Goal: Check status: Check status

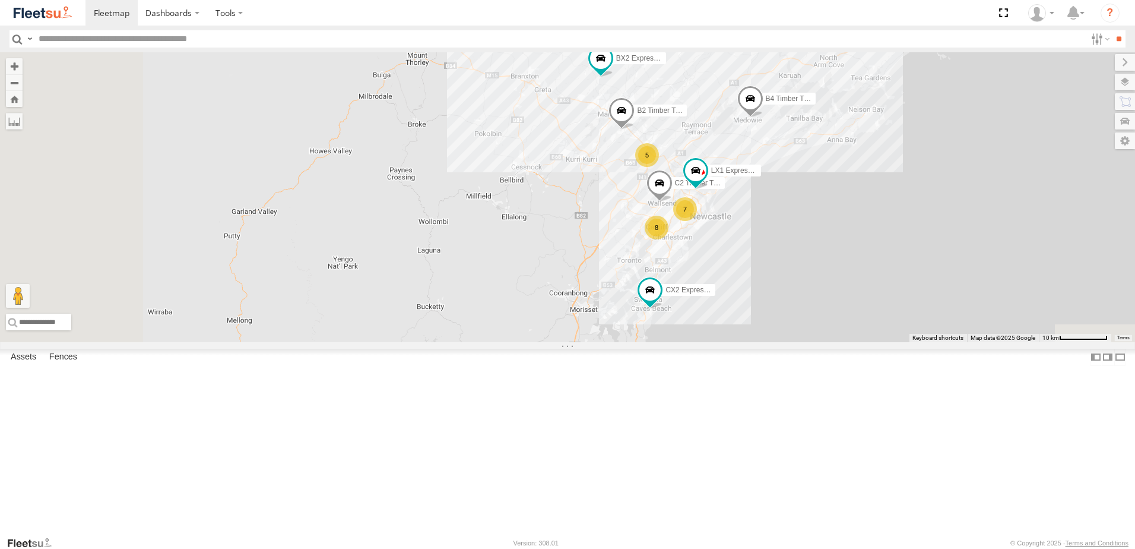
drag, startPoint x: 638, startPoint y: 324, endPoint x: 693, endPoint y: 223, distance: 114.2
click at [693, 223] on div "B2 Timber Truck B4 Timber Truck B5 Timber Truck BX2 Express Ute LX1 Express Ute…" at bounding box center [567, 197] width 1135 height 290
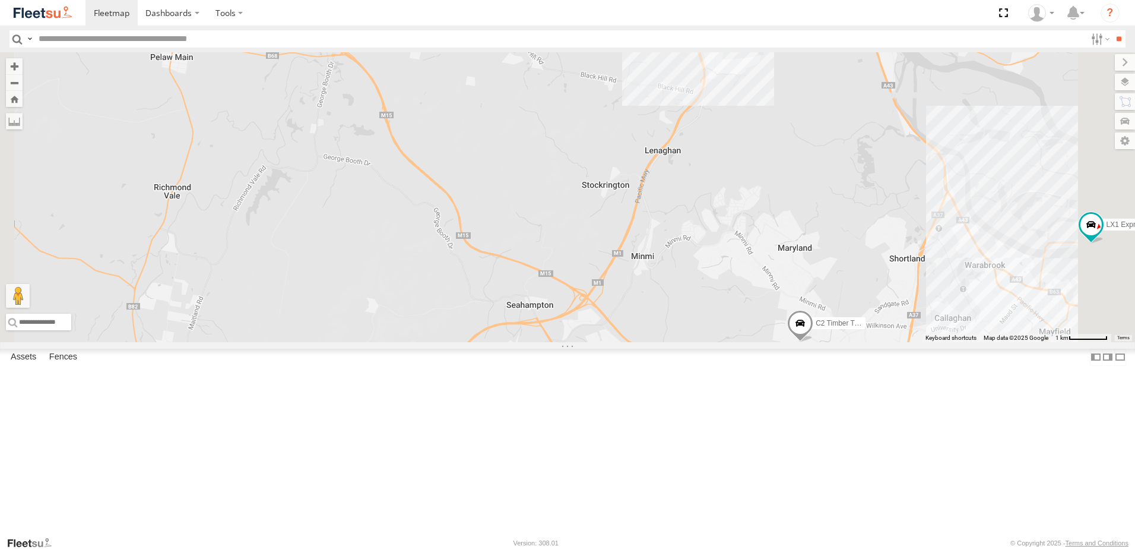
drag, startPoint x: 848, startPoint y: 251, endPoint x: 764, endPoint y: 453, distance: 218.5
click at [765, 342] on div "B2 Timber Truck B4 Timber Truck B5 Timber Truck BX2 Express Ute LX1 Express Ute…" at bounding box center [567, 197] width 1135 height 290
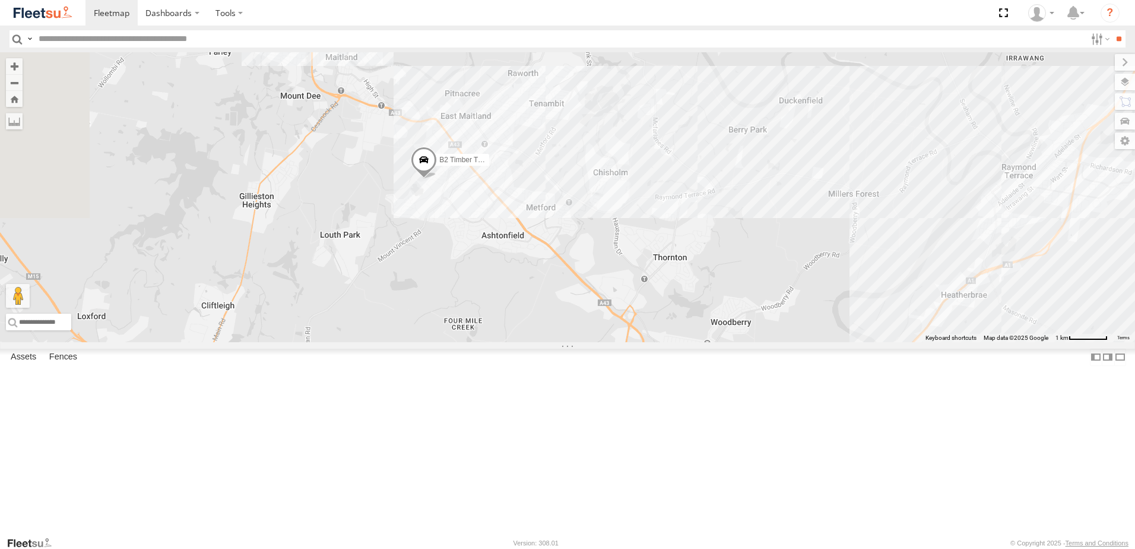
drag, startPoint x: 756, startPoint y: 321, endPoint x: 772, endPoint y: 414, distance: 94.7
click at [772, 342] on div "B2 Timber Truck B4 Timber Truck B5 Timber Truck BX2 Express Ute LX1 Express Ute…" at bounding box center [567, 197] width 1135 height 290
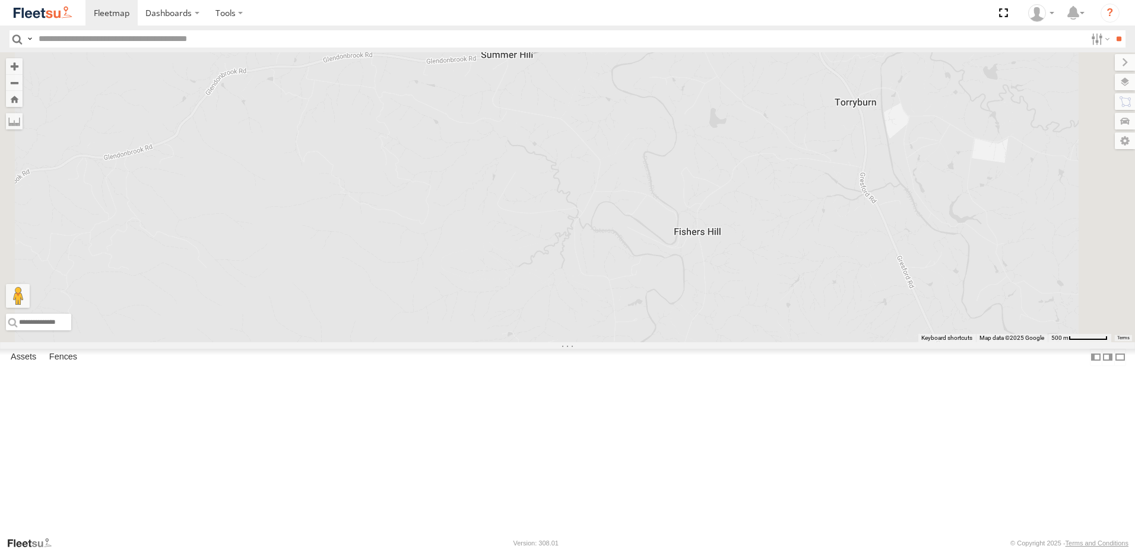
drag, startPoint x: 698, startPoint y: 151, endPoint x: 702, endPoint y: 220, distance: 69.0
click at [702, 220] on div "B4 Timber Truck B5 Timber Truck BX2 Express Ute CX2 Express Ute B1 Timber Truck" at bounding box center [567, 197] width 1135 height 290
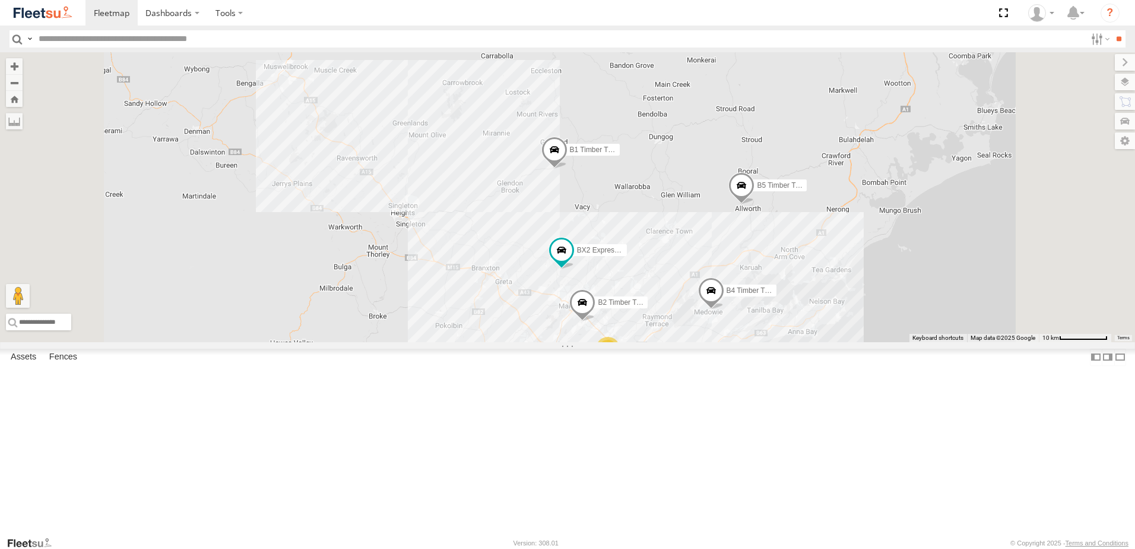
drag, startPoint x: 779, startPoint y: 343, endPoint x: 772, endPoint y: 314, distance: 29.4
click at [772, 314] on div "B4 Timber Truck B5 Timber Truck BX2 Express Ute CX2 Express Ute B1 Timber Truck…" at bounding box center [567, 197] width 1135 height 290
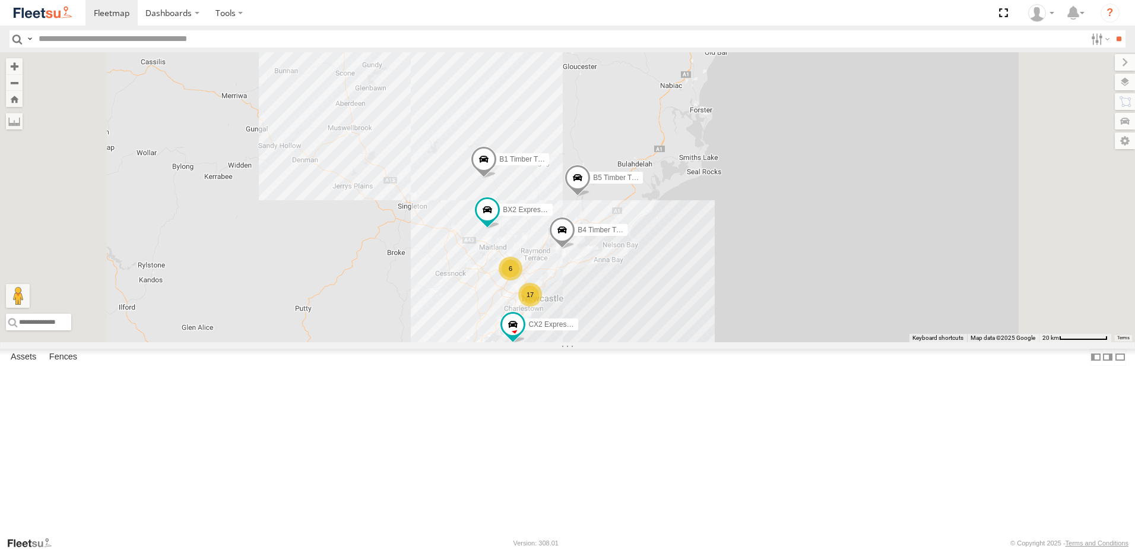
drag, startPoint x: 594, startPoint y: 380, endPoint x: 601, endPoint y: 371, distance: 11.9
click at [599, 342] on div "B4 Timber Truck B5 Timber Truck BX2 Express Ute CX2 Express Ute B1 Timber Truck…" at bounding box center [567, 197] width 1135 height 290
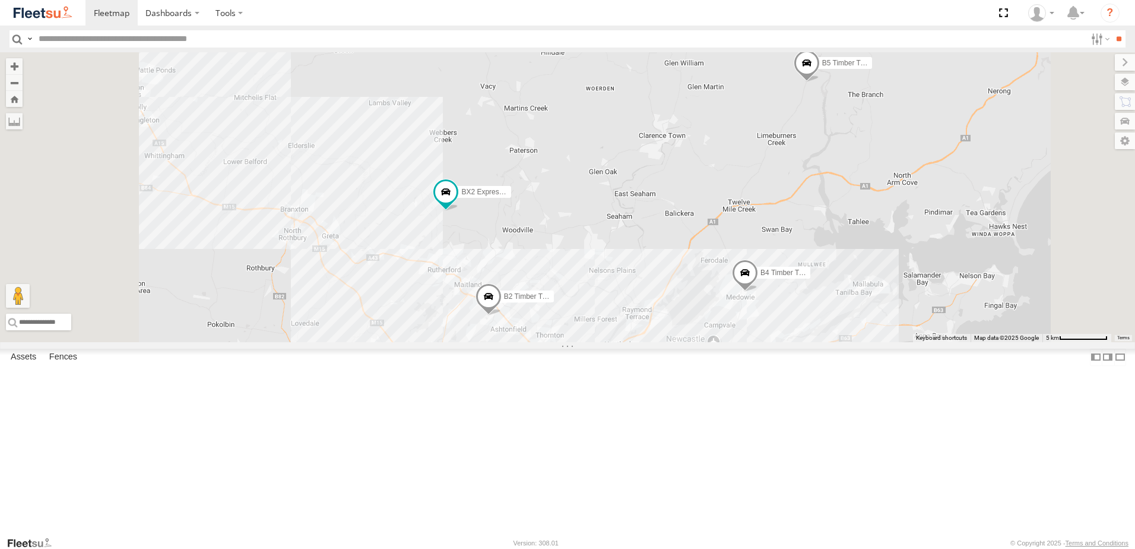
drag, startPoint x: 681, startPoint y: 288, endPoint x: 685, endPoint y: 359, distance: 71.3
click at [685, 342] on div "B4 Timber Truck B5 Timber Truck BX2 Express Ute CX2 Express Ute B1 Timber Truck…" at bounding box center [567, 197] width 1135 height 290
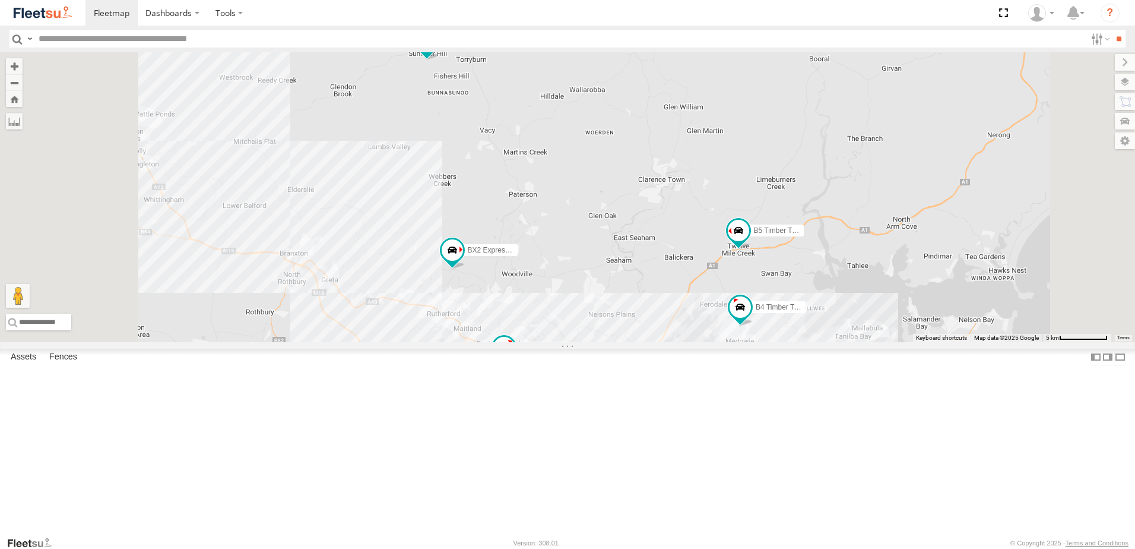
drag, startPoint x: 945, startPoint y: 415, endPoint x: 910, endPoint y: 313, distance: 108.0
click at [910, 313] on div "B4 Timber Truck BX1 Express Ute B2 Timber Truck B5 Timber Truck BX2 Express Ute…" at bounding box center [567, 197] width 1135 height 290
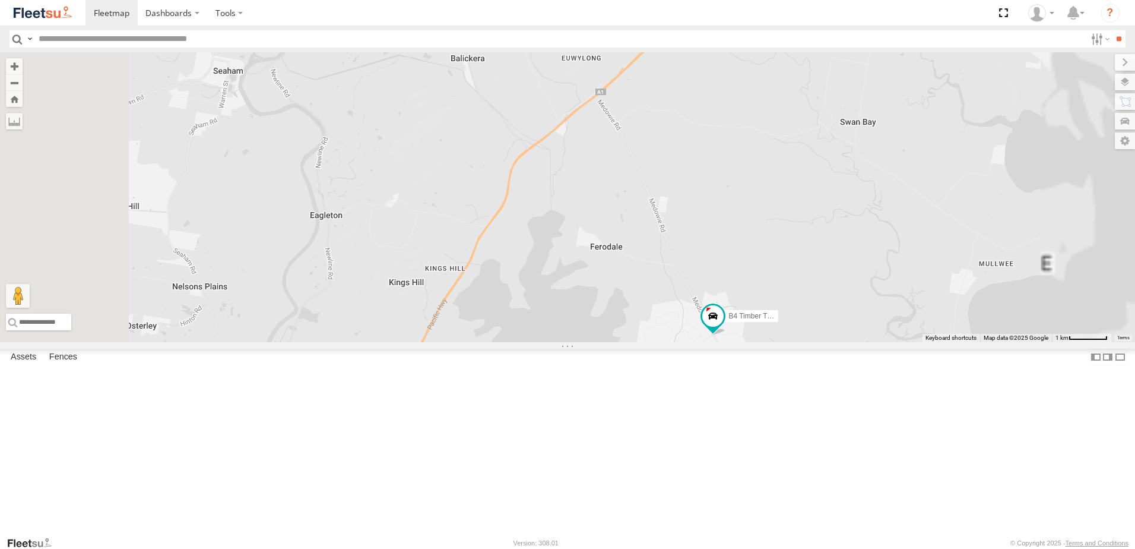
drag, startPoint x: 818, startPoint y: 245, endPoint x: 849, endPoint y: 319, distance: 80.4
click at [849, 319] on div "B4 Timber Truck BX1 Express Ute B2 Timber Truck B5 Timber Truck BX2 Express Ute…" at bounding box center [567, 197] width 1135 height 290
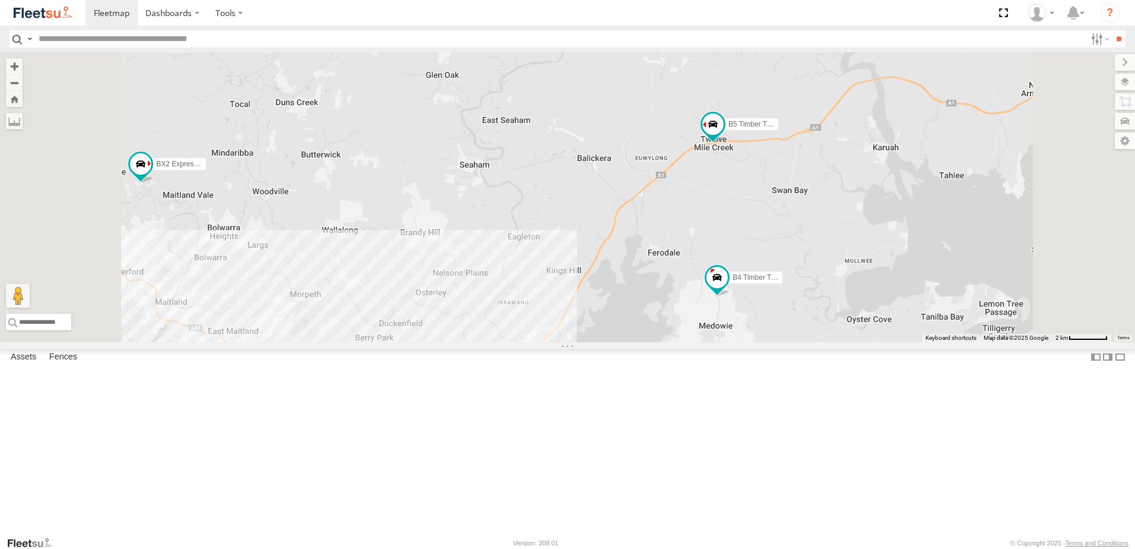
drag, startPoint x: 803, startPoint y: 368, endPoint x: 897, endPoint y: 273, distance: 133.1
click at [897, 273] on div "B4 Timber Truck BX1 Express Ute B2 Timber Truck B5 Timber Truck BX2 Express Ute…" at bounding box center [567, 197] width 1135 height 290
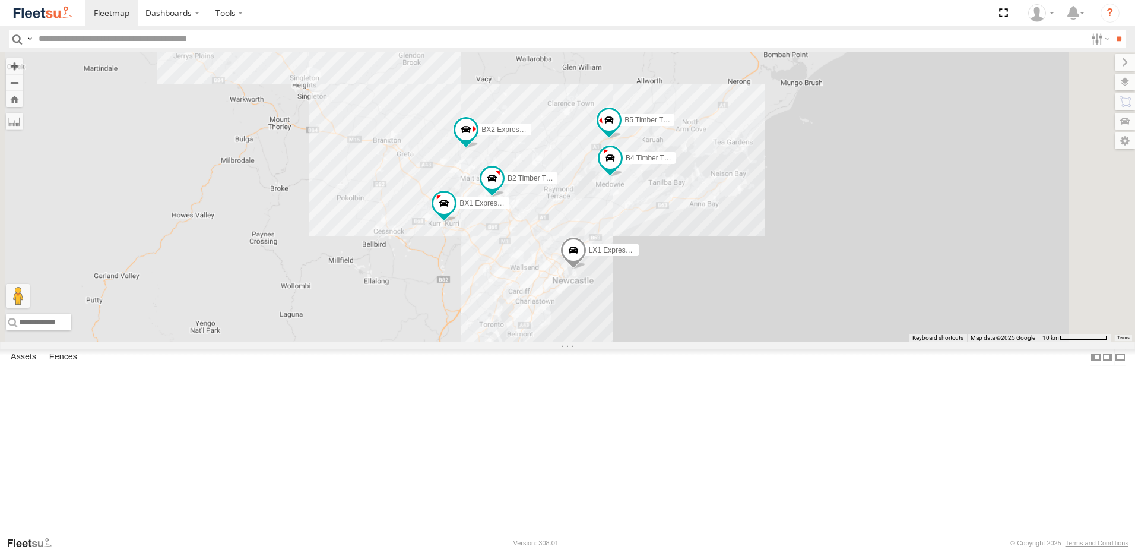
drag, startPoint x: 655, startPoint y: 207, endPoint x: 675, endPoint y: 288, distance: 83.7
click at [675, 288] on div "B4 Timber Truck BX1 Express Ute B2 Timber Truck B5 Timber Truck BX2 Express Ute…" at bounding box center [567, 197] width 1135 height 290
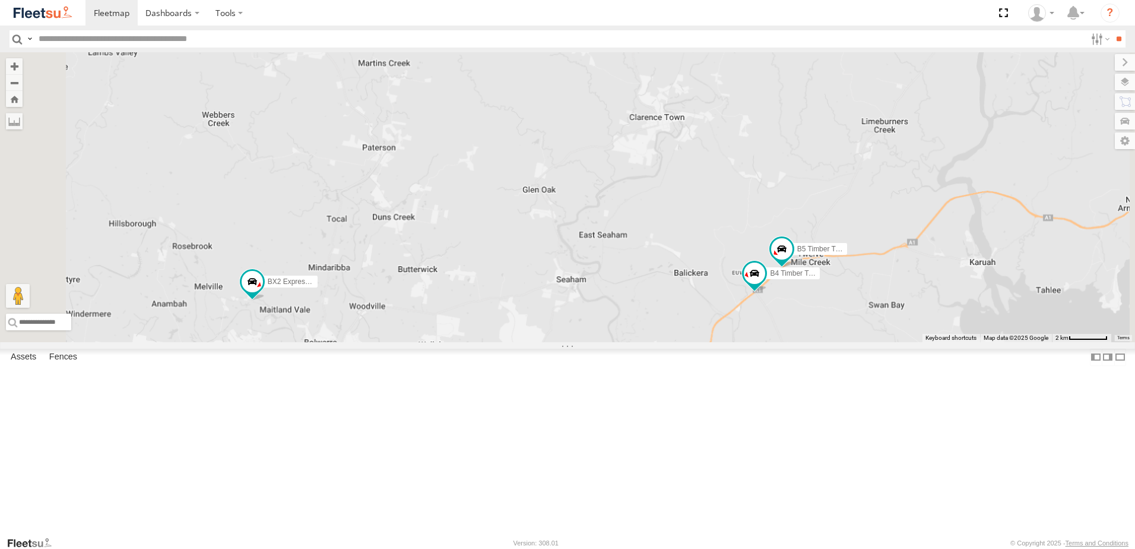
drag, startPoint x: 935, startPoint y: 439, endPoint x: 952, endPoint y: 384, distance: 58.0
click at [952, 342] on div "BX1 Express Ute B2 Timber Truck BX2 Express Ute B1 Timber Truck LX1 Express Ute…" at bounding box center [567, 197] width 1135 height 290
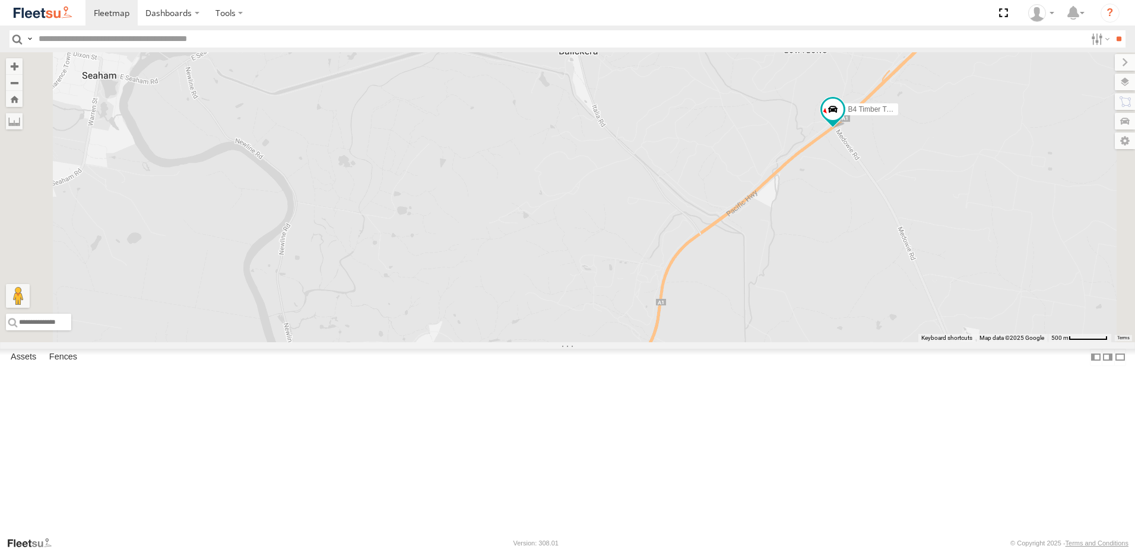
drag, startPoint x: 1056, startPoint y: 298, endPoint x: 1064, endPoint y: 239, distance: 59.9
click at [1064, 239] on div "BX1 Express Ute B2 Timber Truck BX2 Express Ute B1 Timber Truck LX1 Express Ute…" at bounding box center [567, 197] width 1135 height 290
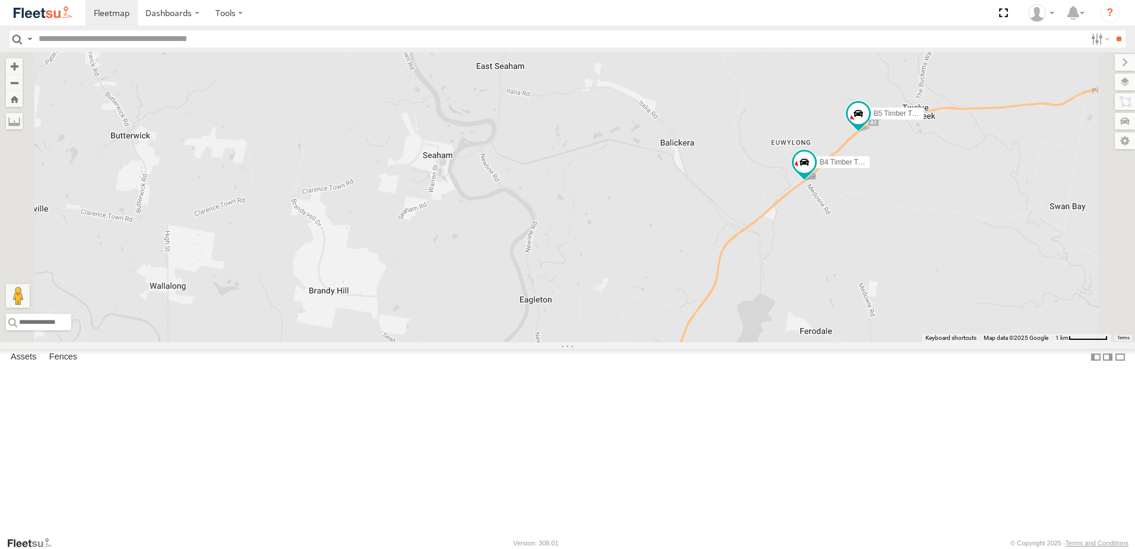
drag, startPoint x: 943, startPoint y: 395, endPoint x: 921, endPoint y: 413, distance: 28.7
click at [921, 342] on div "BX1 Express Ute B2 Timber Truck BX2 Express Ute B1 Timber Truck LX1 Express Ute…" at bounding box center [567, 197] width 1135 height 290
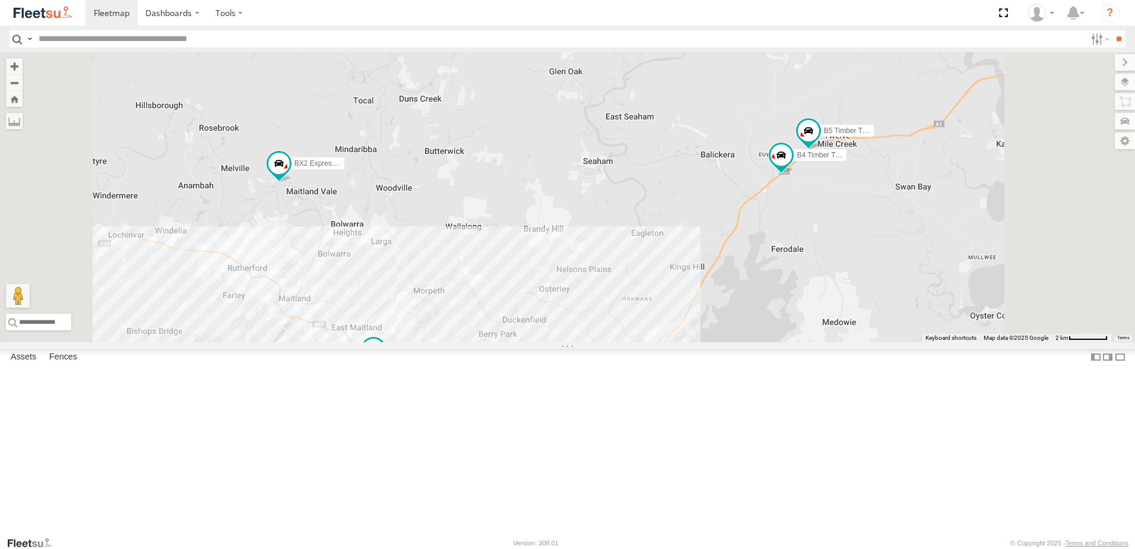
drag, startPoint x: 924, startPoint y: 423, endPoint x: 938, endPoint y: 359, distance: 66.1
click at [938, 342] on div "BX1 Express Ute B2 Timber Truck BX2 Express Ute B1 Timber Truck LX1 Express Ute…" at bounding box center [567, 197] width 1135 height 290
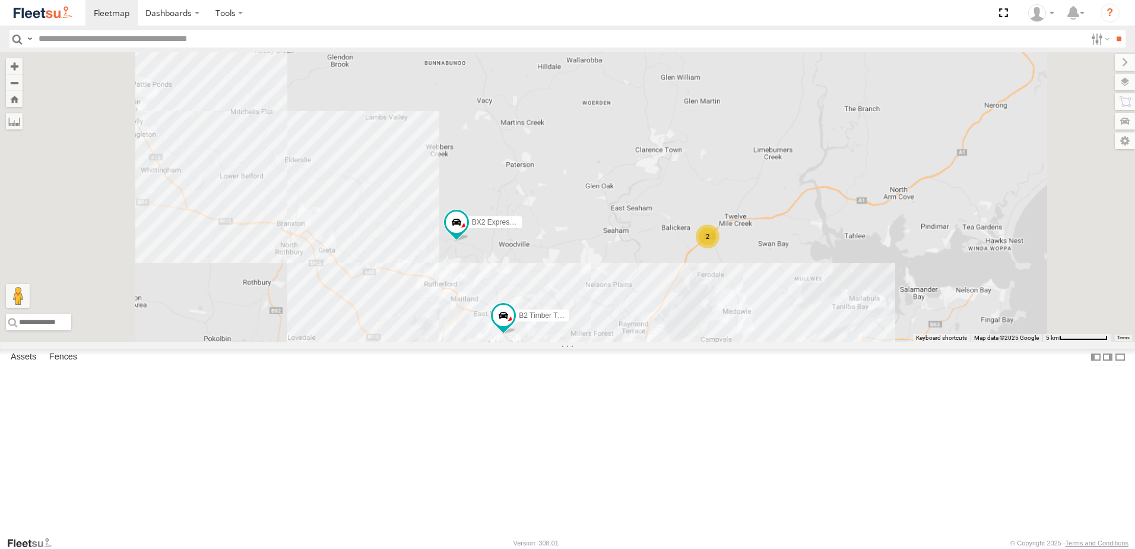
drag, startPoint x: 731, startPoint y: 387, endPoint x: 732, endPoint y: 267, distance: 119.9
click at [731, 268] on div "BX1 Express Ute B2 Timber Truck BX2 Express Ute B1 Timber Truck LX1 Express Ute…" at bounding box center [567, 197] width 1135 height 290
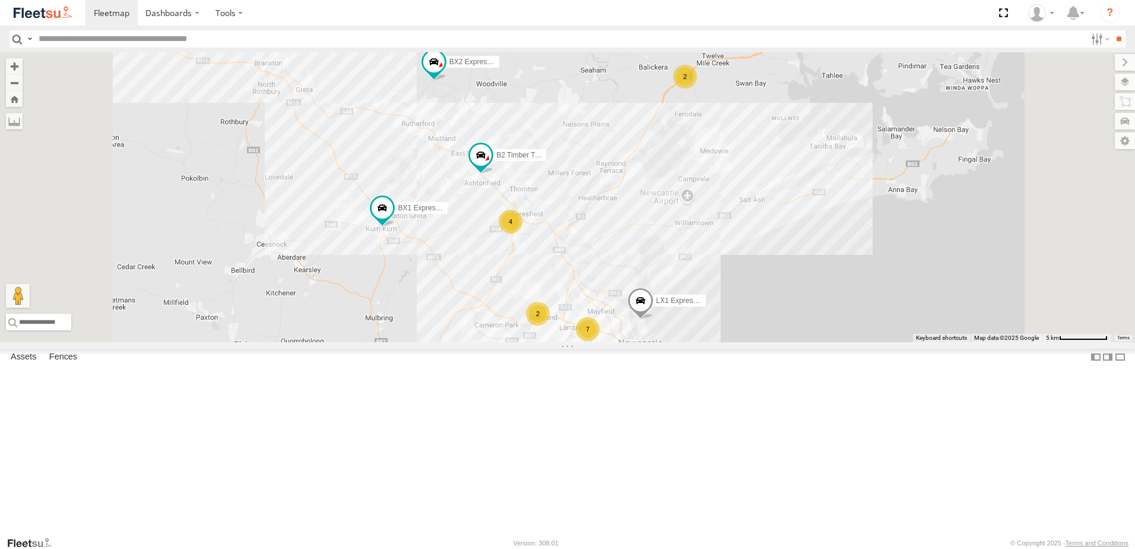
click at [932, 166] on div "BX1 Express Ute B2 Timber Truck BX2 Express Ute B1 Timber Truck LX1 Express Ute…" at bounding box center [567, 197] width 1135 height 290
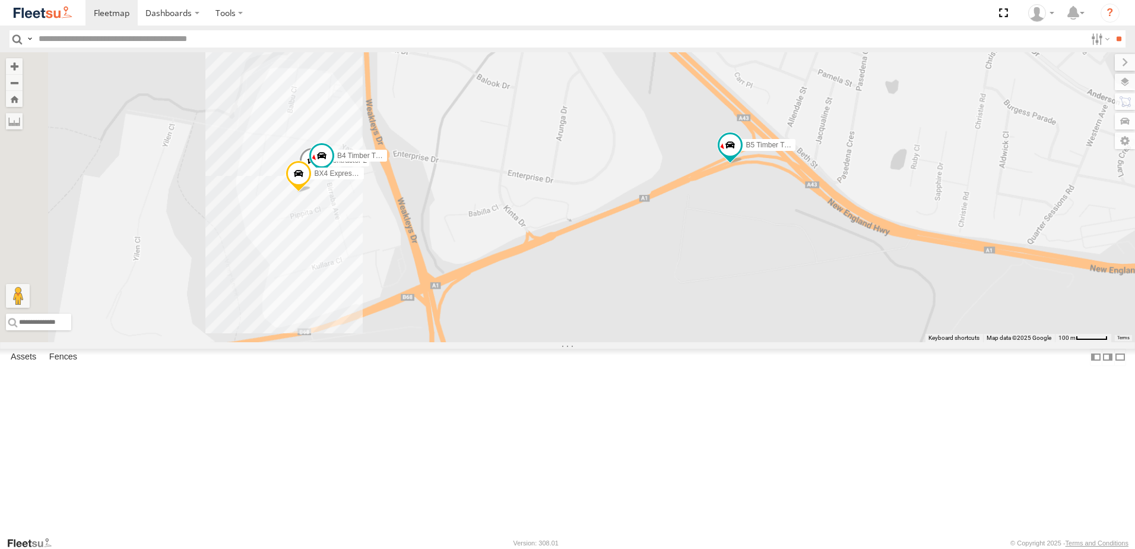
scroll to position [356, 0]
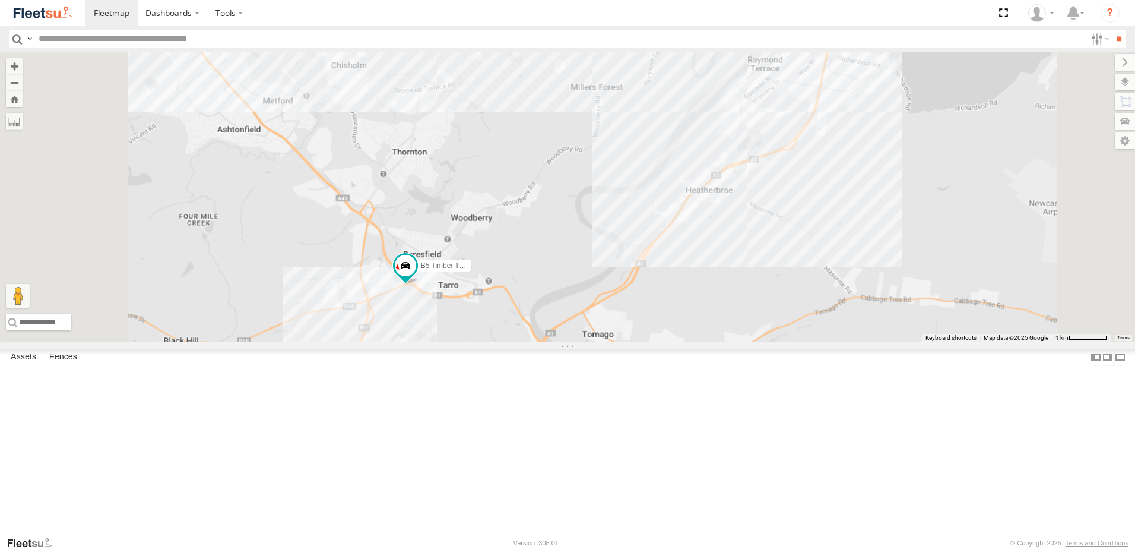
drag, startPoint x: 496, startPoint y: 341, endPoint x: 554, endPoint y: 446, distance: 119.6
click at [549, 342] on div "L3 Plasterboard Truck LX1 Express Ute Little Truck B5 Timber Truck" at bounding box center [567, 197] width 1135 height 290
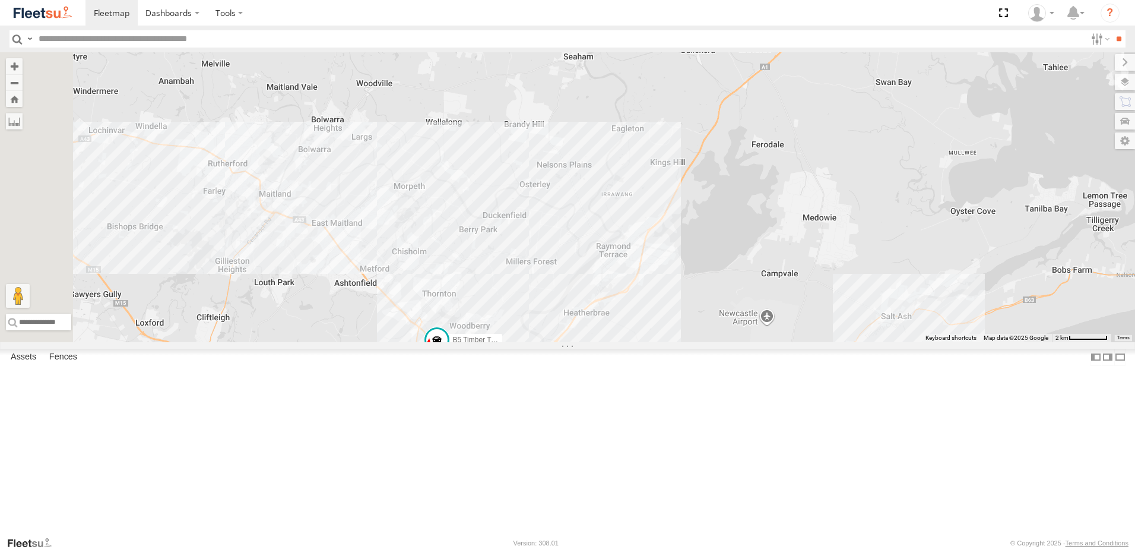
drag, startPoint x: 606, startPoint y: 380, endPoint x: 608, endPoint y: 324, distance: 56.4
click at [608, 324] on div "L3 Plasterboard Truck LX1 Express Ute Little Truck B5 Timber Truck 5" at bounding box center [567, 197] width 1135 height 290
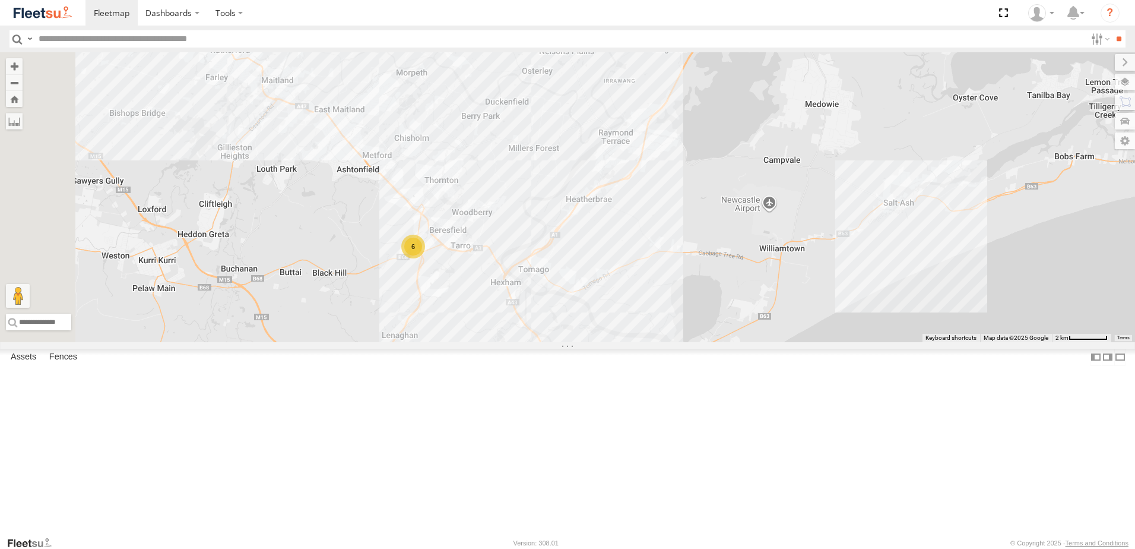
scroll to position [0, 0]
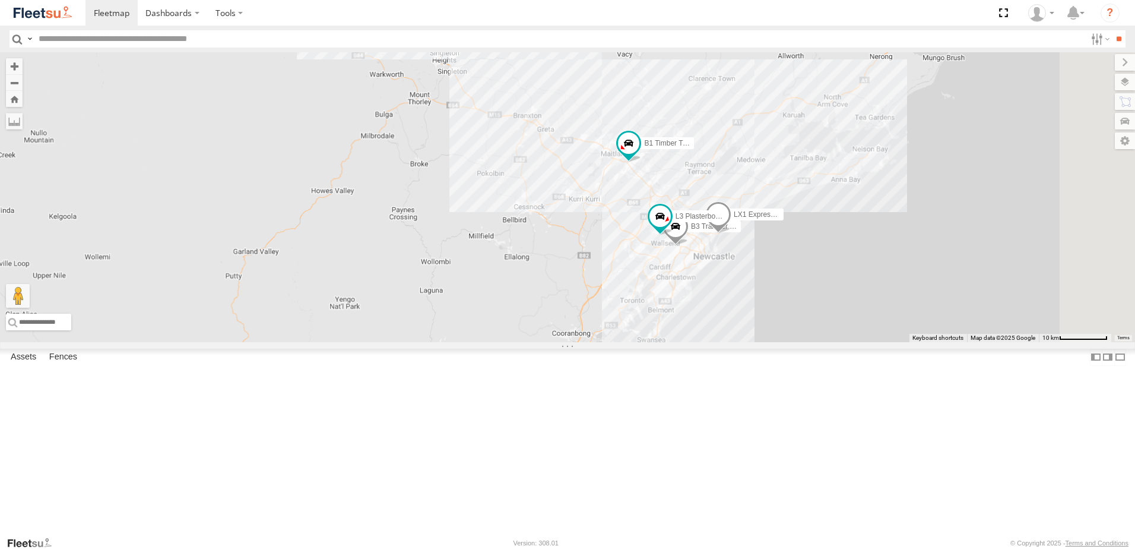
drag, startPoint x: 892, startPoint y: 195, endPoint x: 862, endPoint y: 266, distance: 77.2
click at [862, 266] on div "L3 Plasterboard Truck B3 Transfer Truck LX1 Express Ute B1 Timber Truck" at bounding box center [567, 197] width 1135 height 290
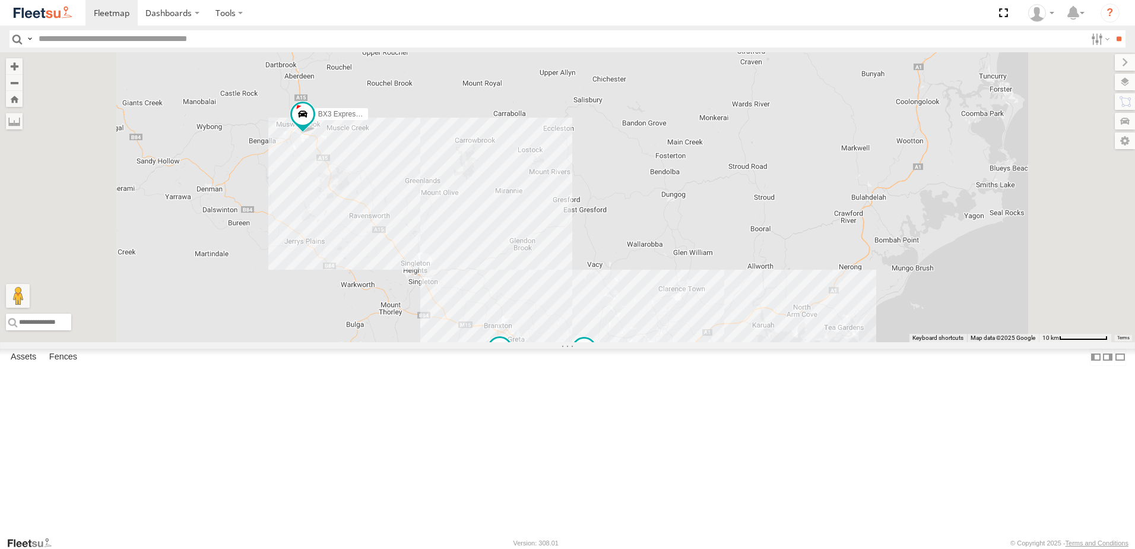
click at [485, 279] on div "8 BX1 Express Ute 7 10 BX2 Express Ute BX3 Express Ute" at bounding box center [567, 197] width 1135 height 290
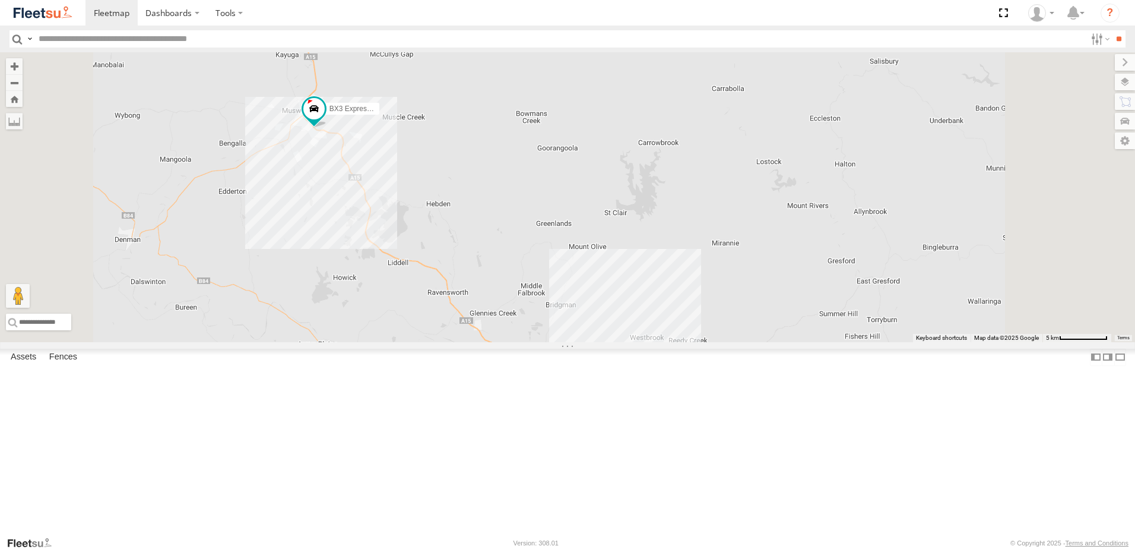
drag, startPoint x: 471, startPoint y: 278, endPoint x: 473, endPoint y: 305, distance: 27.4
click at [473, 305] on div "BX1 Express Ute BX2 Express Ute BX3 Express Ute" at bounding box center [567, 197] width 1135 height 290
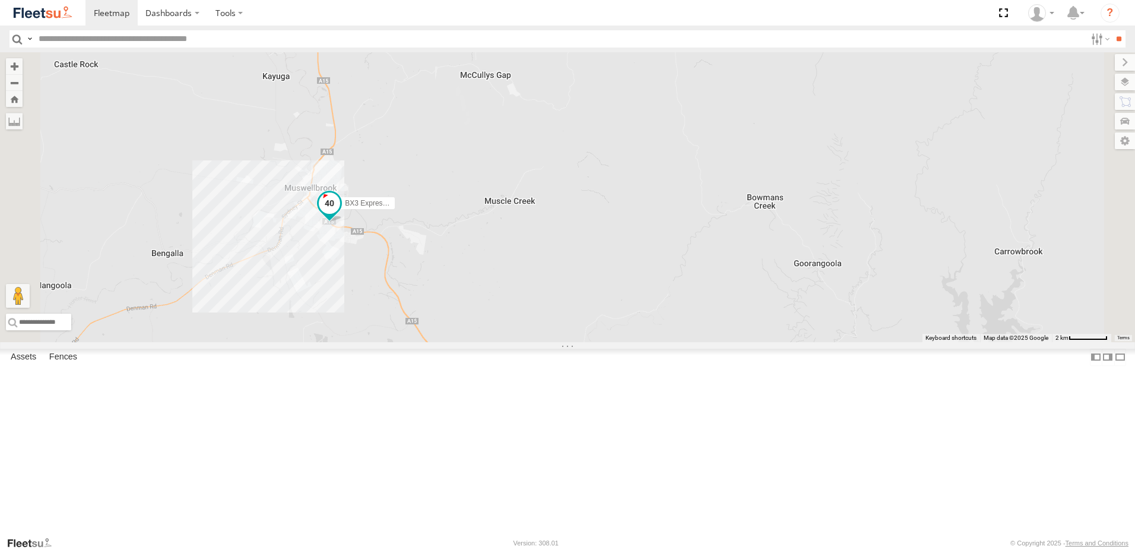
click at [340, 214] on span at bounding box center [329, 202] width 21 height 21
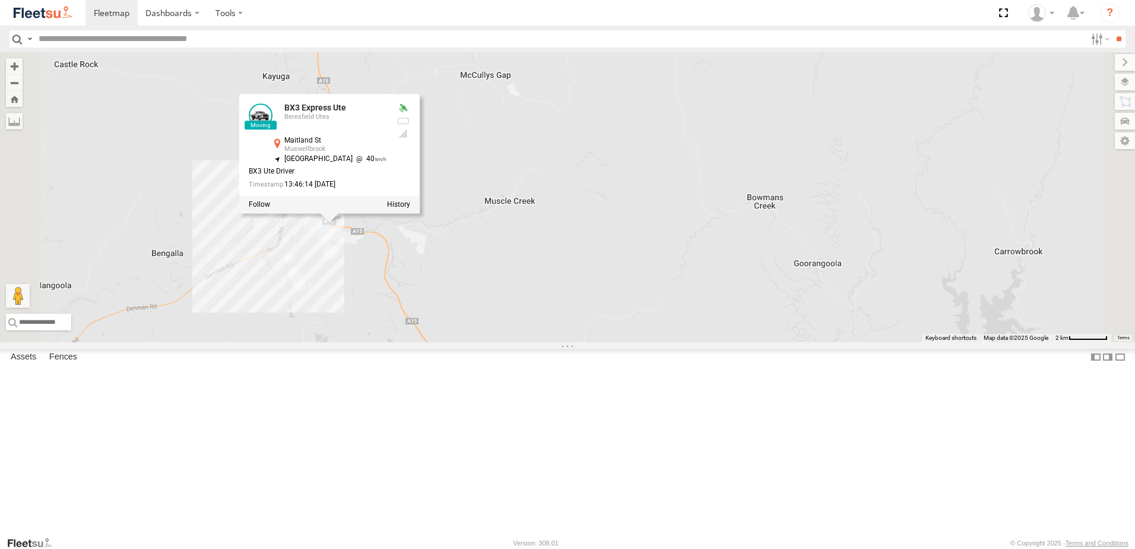
click at [410, 208] on label at bounding box center [398, 204] width 23 height 8
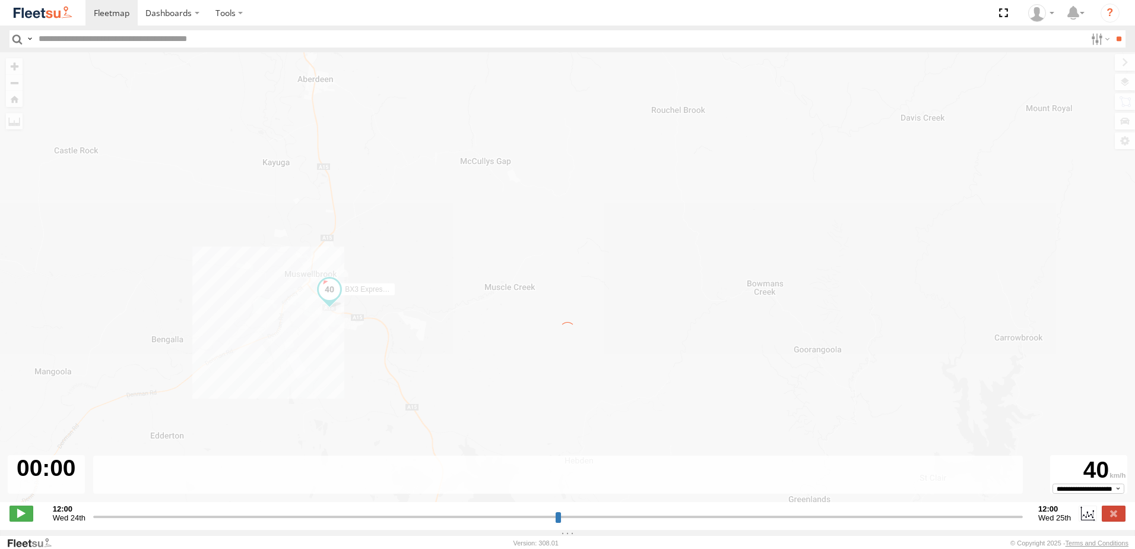
type input "**********"
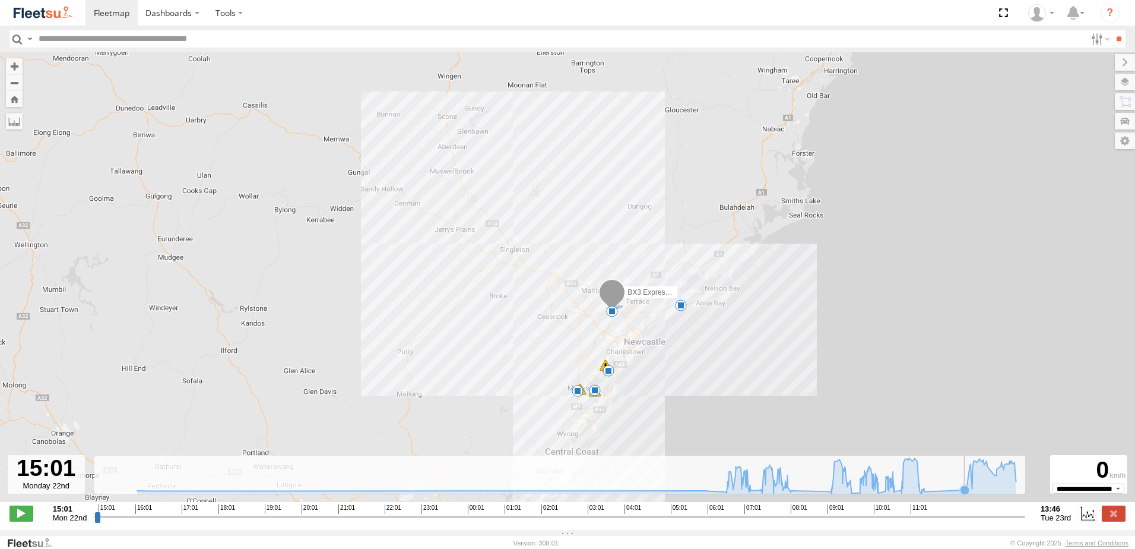
click at [964, 495] on icon at bounding box center [965, 490] width 10 height 10
click at [957, 493] on icon at bounding box center [577, 476] width 891 height 36
click at [1110, 518] on label at bounding box center [1114, 512] width 24 height 15
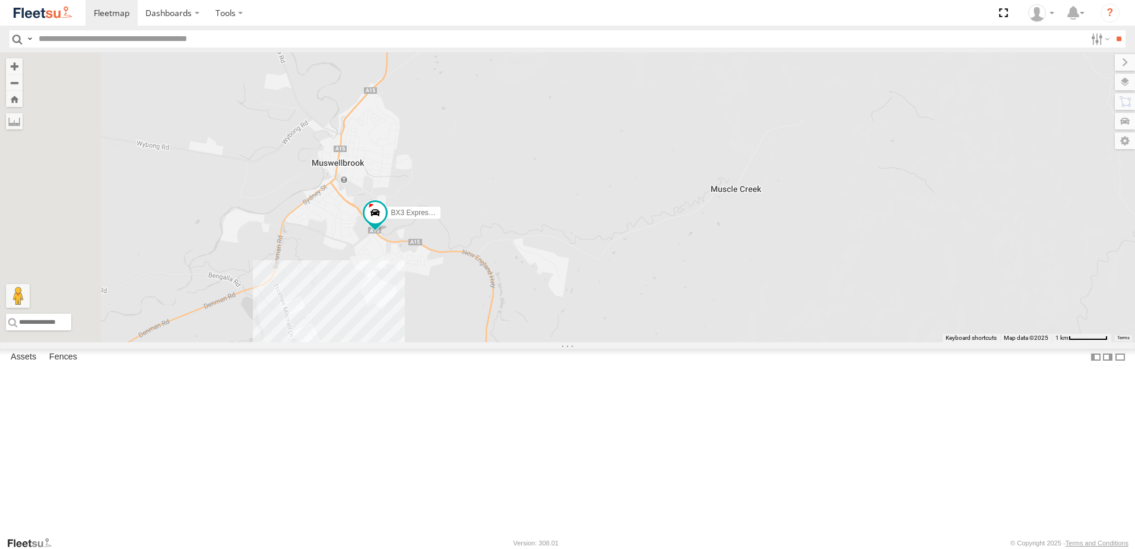
drag, startPoint x: 481, startPoint y: 331, endPoint x: 523, endPoint y: 365, distance: 54.1
click at [523, 342] on div "BX3 Express Ute" at bounding box center [567, 197] width 1135 height 290
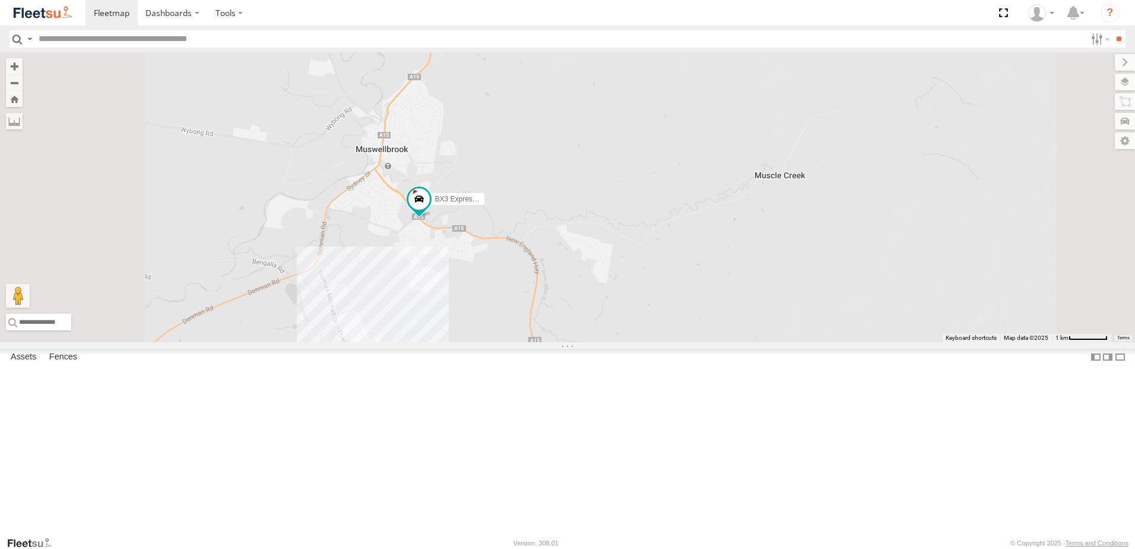
drag, startPoint x: 489, startPoint y: 400, endPoint x: 544, endPoint y: 352, distance: 73.2
click at [544, 342] on div "BX3 Express Ute" at bounding box center [567, 197] width 1135 height 290
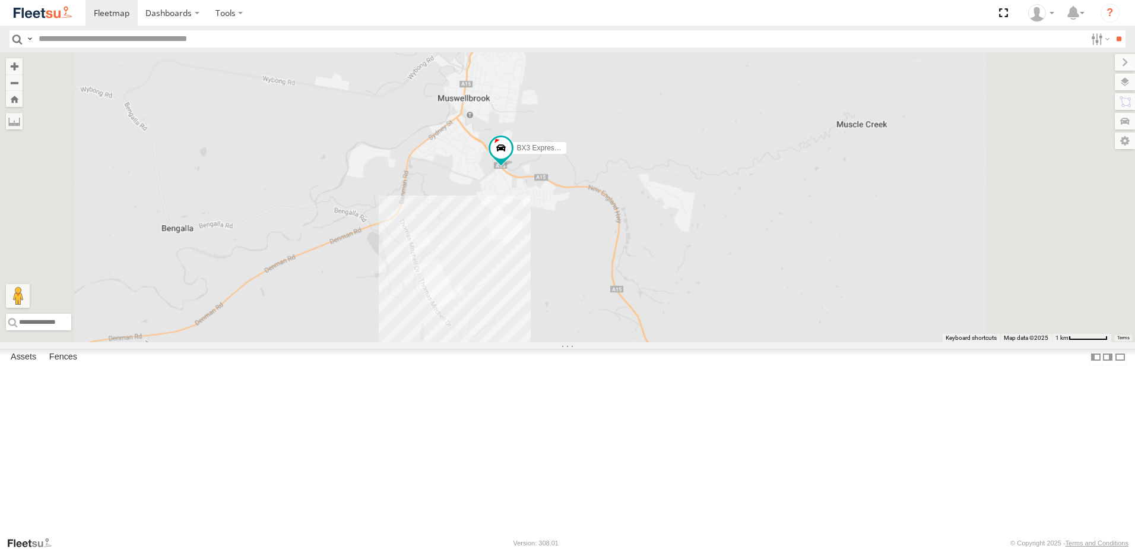
drag, startPoint x: 683, startPoint y: 343, endPoint x: 672, endPoint y: 426, distance: 84.5
click at [672, 342] on div "BX3 Express Ute" at bounding box center [567, 197] width 1135 height 290
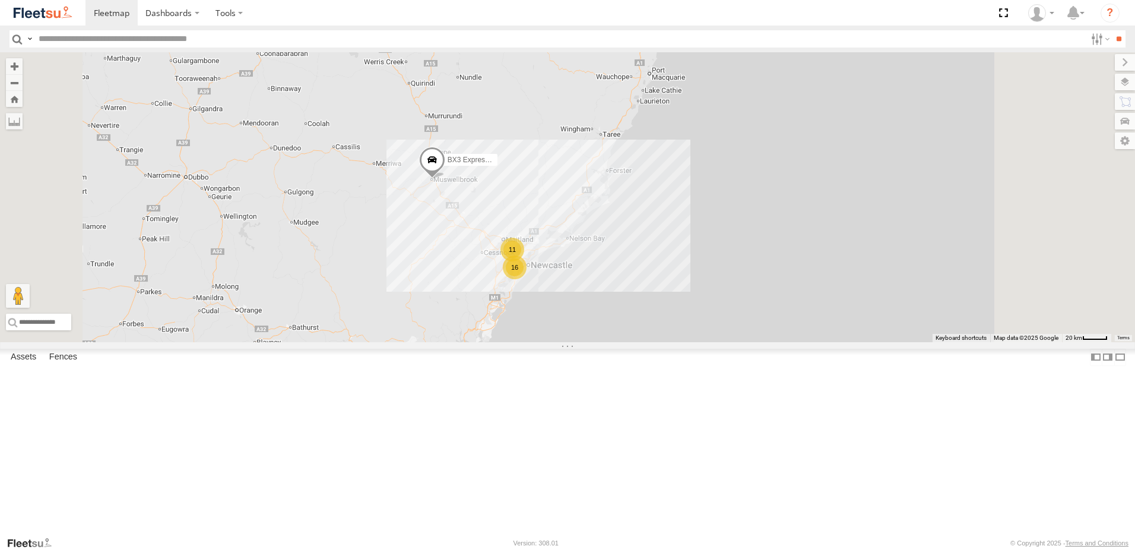
drag, startPoint x: 737, startPoint y: 384, endPoint x: 688, endPoint y: 254, distance: 139.6
click at [688, 254] on div "BX3 Express Ute 11 16" at bounding box center [567, 197] width 1135 height 290
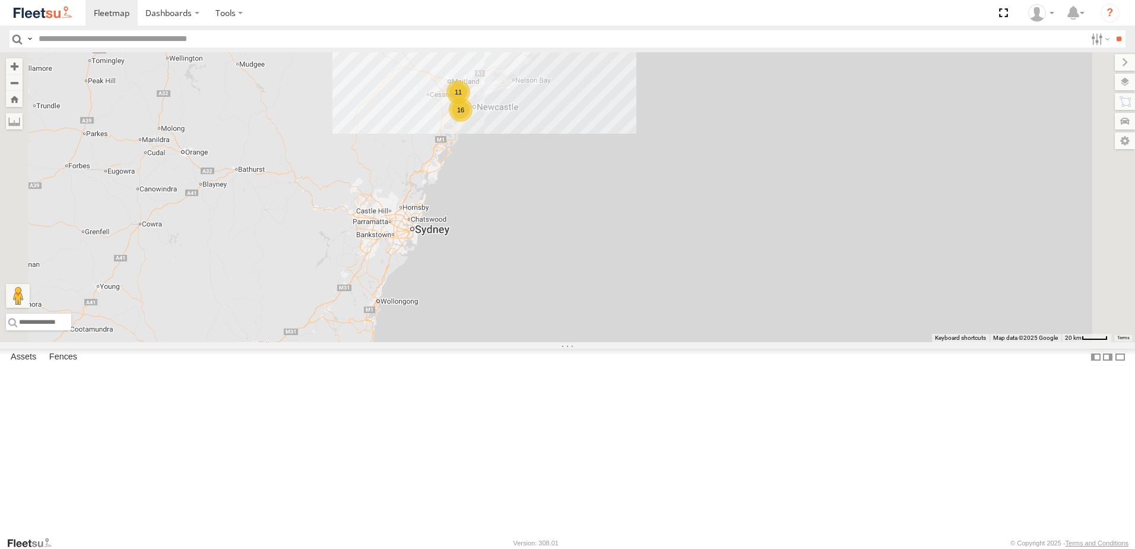
drag, startPoint x: 640, startPoint y: 292, endPoint x: 664, endPoint y: 387, distance: 97.9
click at [664, 342] on div "BX3 Express Ute 11 16" at bounding box center [567, 197] width 1135 height 290
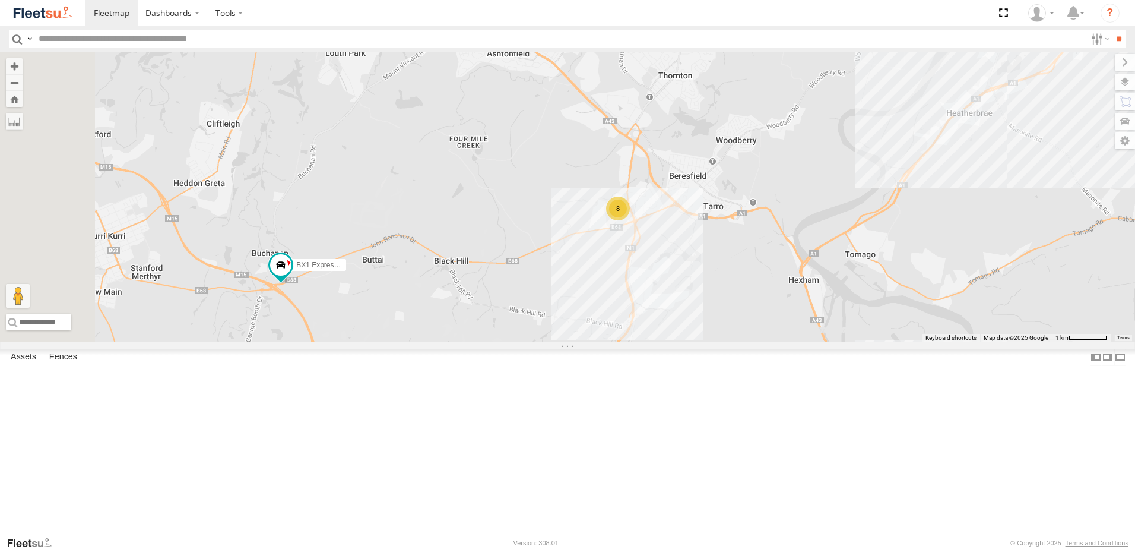
drag, startPoint x: 556, startPoint y: 424, endPoint x: 639, endPoint y: 338, distance: 119.2
click at [639, 335] on div "BX3 Express Ute BX1 Express Ute BX2 Express Ute C2 Timber Truck CX1 Express Ute…" at bounding box center [567, 197] width 1135 height 290
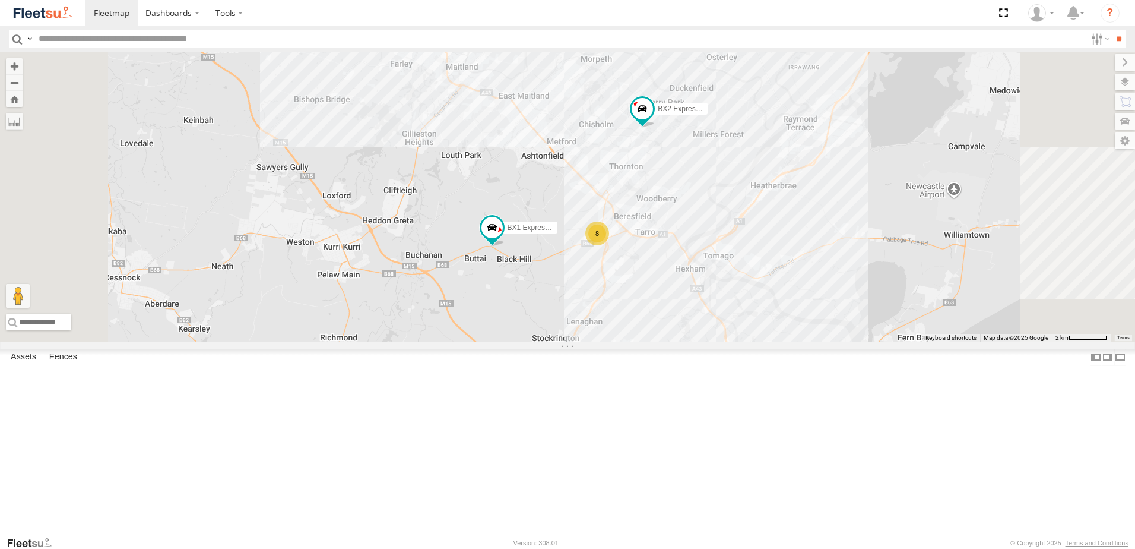
click at [788, 238] on div "BX3 Express Ute BX1 Express Ute BX2 Express Ute CX1 Express Ute 8 7" at bounding box center [567, 197] width 1135 height 290
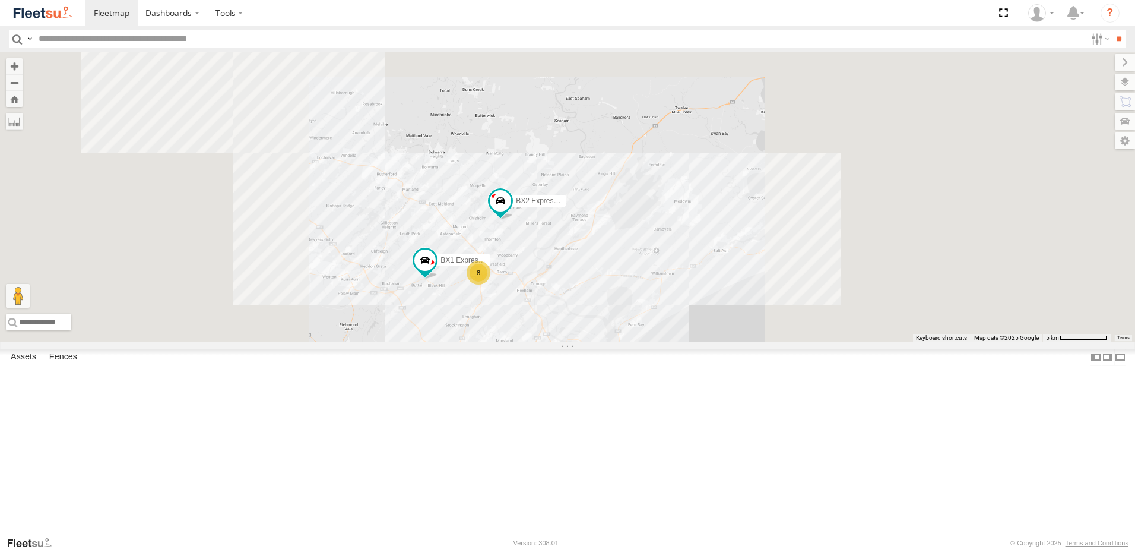
drag, startPoint x: 461, startPoint y: 220, endPoint x: 553, endPoint y: 324, distance: 138.8
click at [555, 322] on div "BX3 Express Ute BX1 Express Ute BX2 Express Ute CX1 Express Ute 8 7 8 C2 Timber…" at bounding box center [567, 197] width 1135 height 290
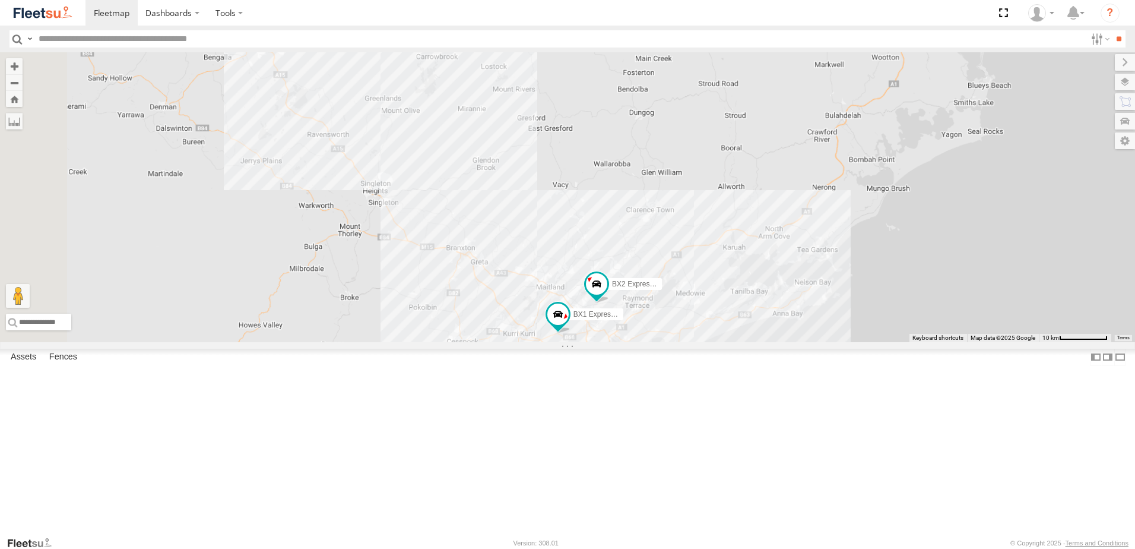
drag, startPoint x: 445, startPoint y: 286, endPoint x: 629, endPoint y: 337, distance: 190.4
click at [629, 337] on div "BX3 Express Ute BX1 Express Ute BX2 Express Ute CX1 Express Ute" at bounding box center [567, 197] width 1135 height 290
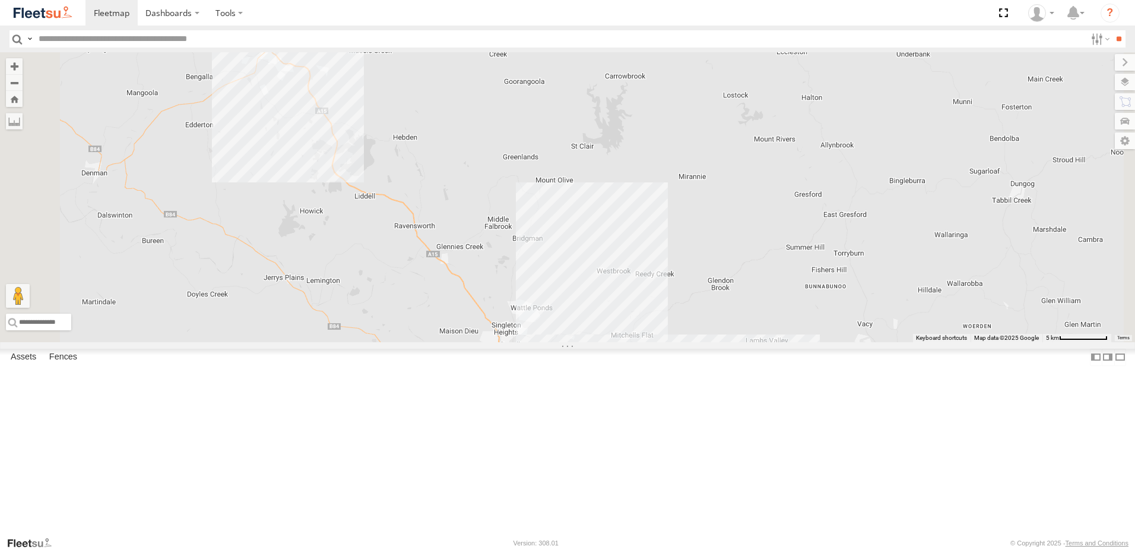
drag, startPoint x: 588, startPoint y: 289, endPoint x: 543, endPoint y: 190, distance: 108.9
click at [565, 238] on div "BX3 Express Ute BX1 Express Ute BX2 Express Ute CX1 Express Ute" at bounding box center [567, 197] width 1135 height 290
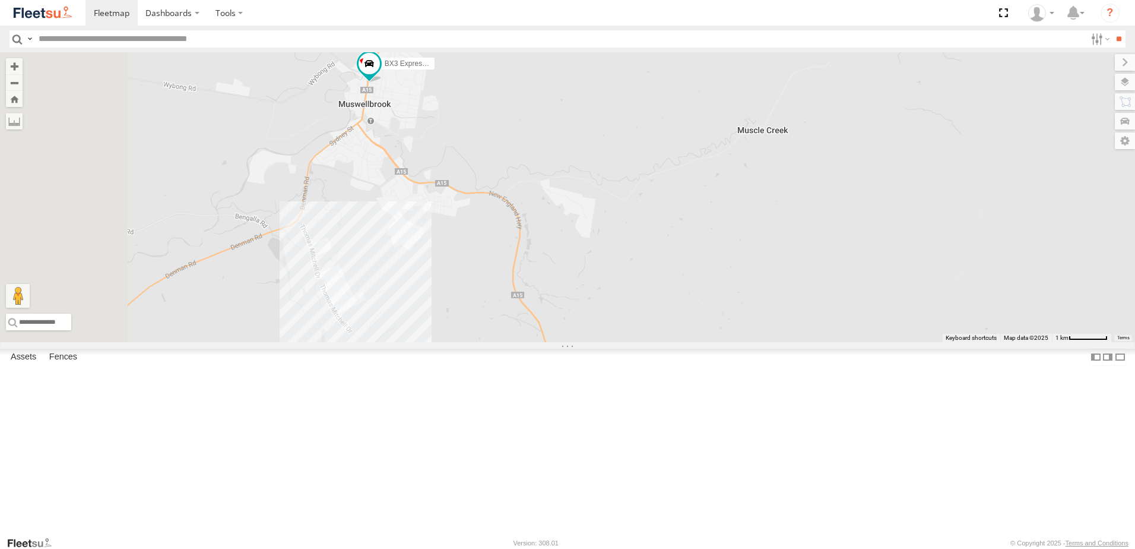
drag, startPoint x: 481, startPoint y: 103, endPoint x: 533, endPoint y: 229, distance: 136.3
click at [532, 226] on div "BX2 Express Ute BX3 Express Ute CX1 Express Ute BX4 Express Ute" at bounding box center [567, 197] width 1135 height 290
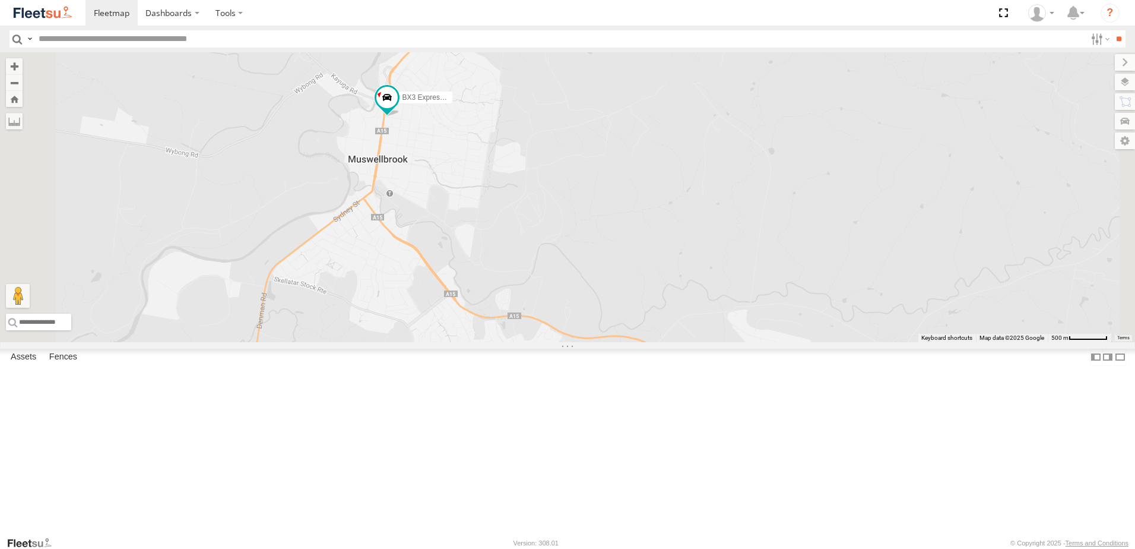
select select "**********"
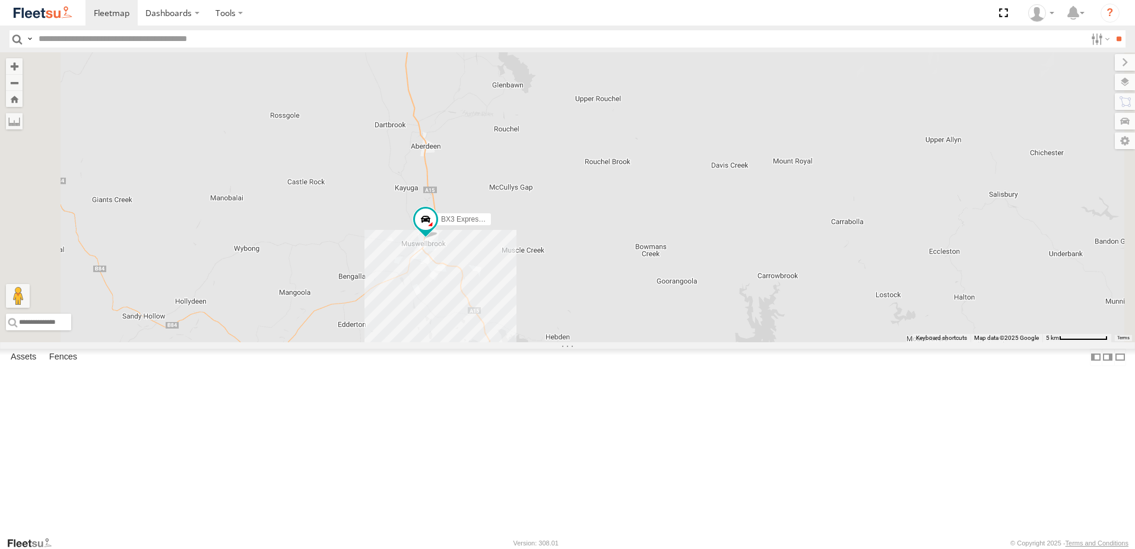
drag, startPoint x: 740, startPoint y: 457, endPoint x: 767, endPoint y: 350, distance: 110.2
click at [765, 342] on div "BX2 Express Ute BX3 Express Ute CX1 Express Ute BX4 Express Ute" at bounding box center [567, 197] width 1135 height 290
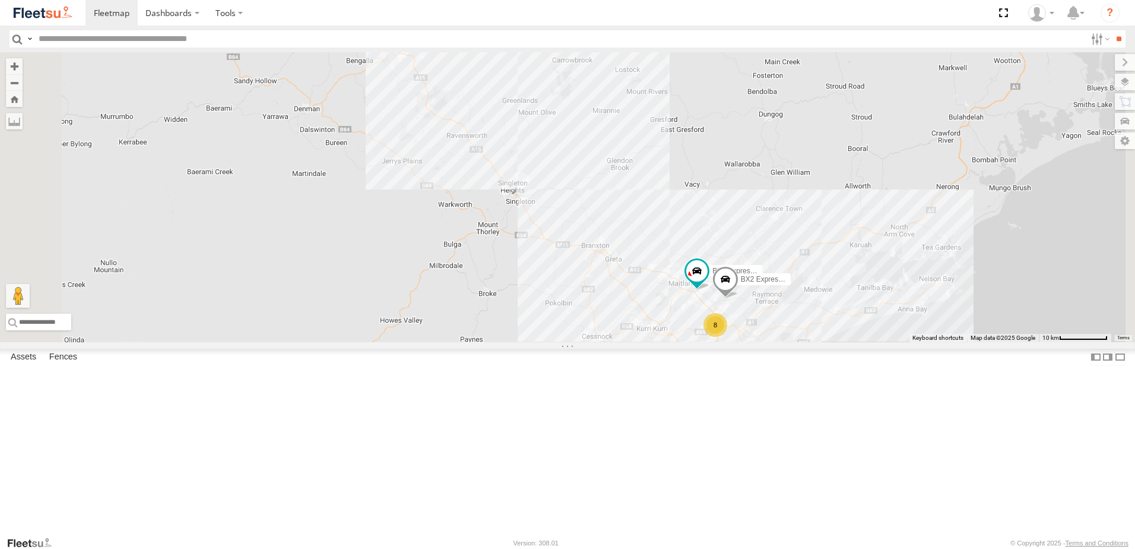
click at [905, 342] on div "BX3 Express Ute BX4 Express Ute 8 7 9 BX2 Express Ute CX1 Express Ute" at bounding box center [567, 197] width 1135 height 290
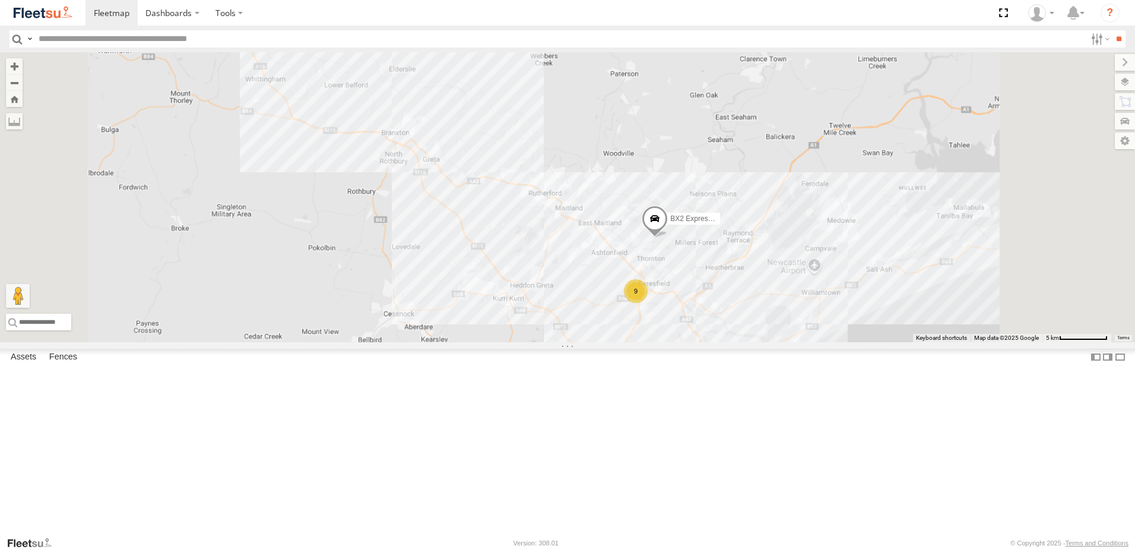
drag, startPoint x: 805, startPoint y: 454, endPoint x: 829, endPoint y: 392, distance: 65.8
click at [828, 342] on div "BX3 Express Ute BX2 Express Ute CX1 Express Ute 9 7 9" at bounding box center [567, 197] width 1135 height 290
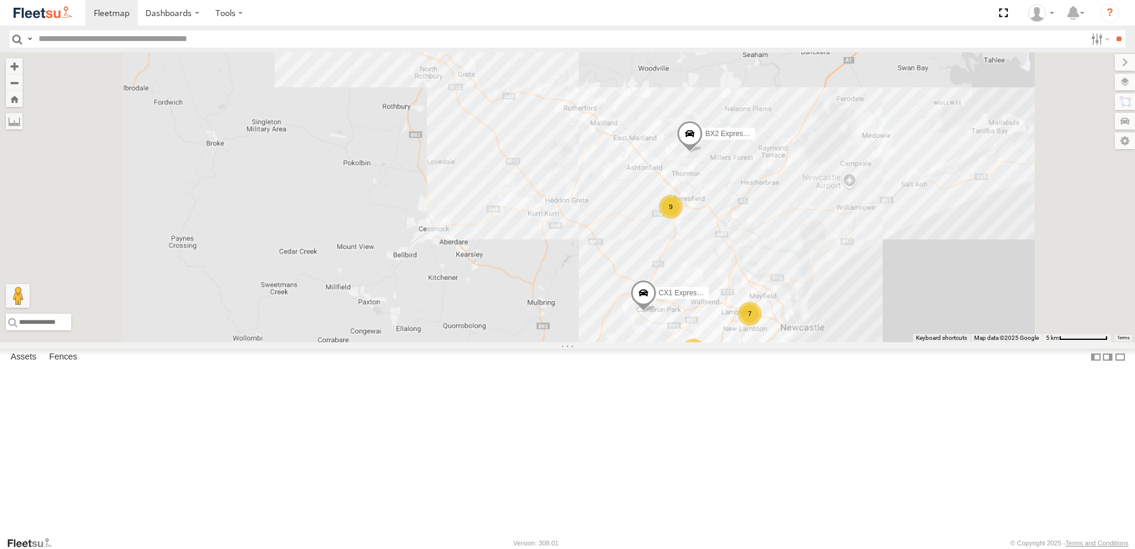
click at [869, 342] on div "BX3 Express Ute BX2 Express Ute CX1 Express Ute 9 7 9" at bounding box center [567, 197] width 1135 height 290
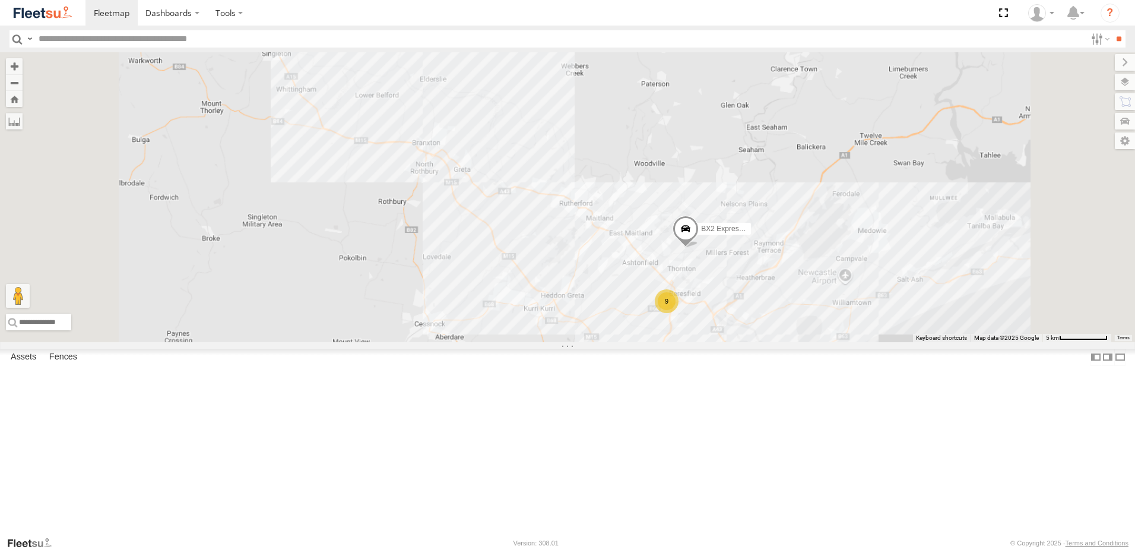
drag, startPoint x: 960, startPoint y: 324, endPoint x: 917, endPoint y: 354, distance: 52.9
click at [917, 342] on div "BX3 Express Ute BX2 Express Ute CX1 Express Ute 9 7 9" at bounding box center [567, 197] width 1135 height 290
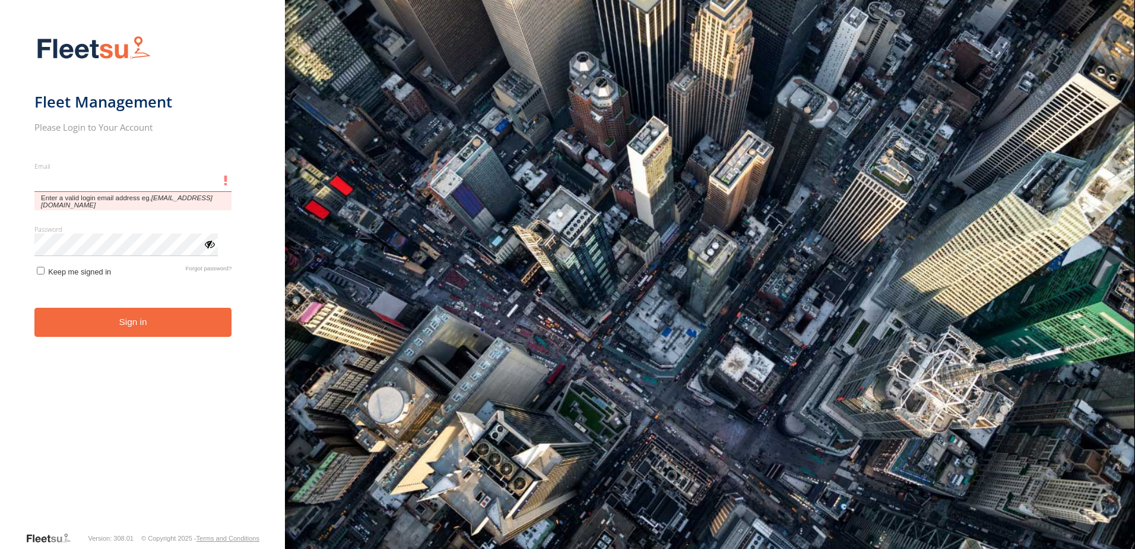
type input "**********"
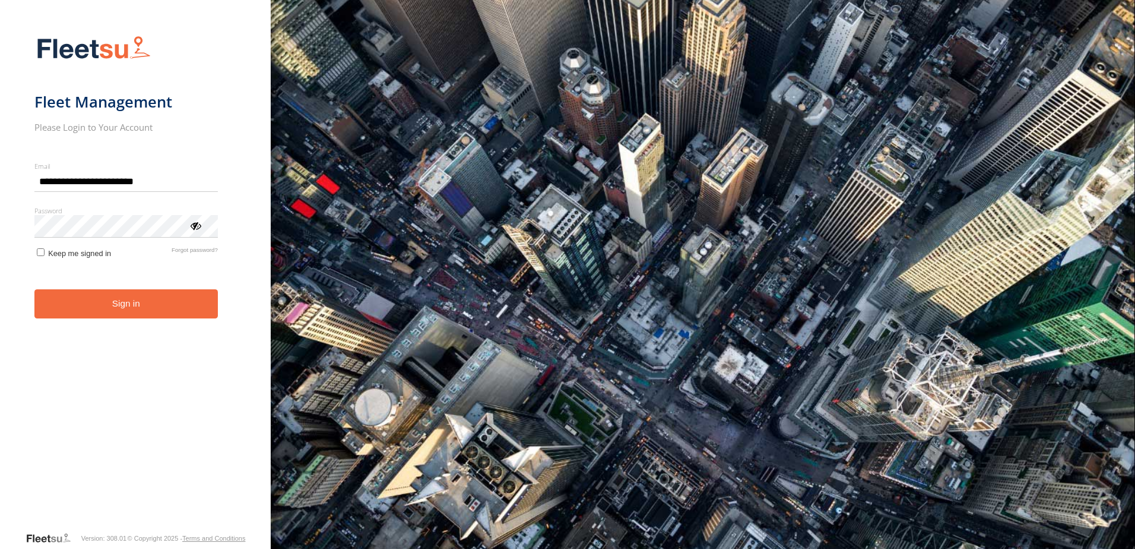
click at [111, 308] on button "Sign in" at bounding box center [125, 303] width 183 height 29
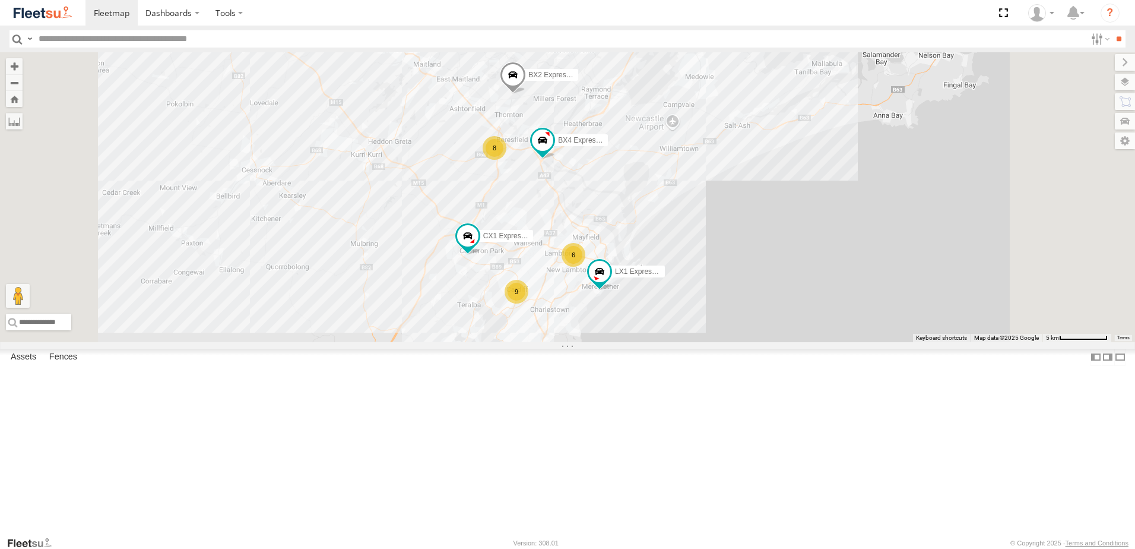
drag, startPoint x: 663, startPoint y: 369, endPoint x: 658, endPoint y: 309, distance: 60.7
click at [533, 242] on label "CX1 Express Ute" at bounding box center [503, 236] width 59 height 12
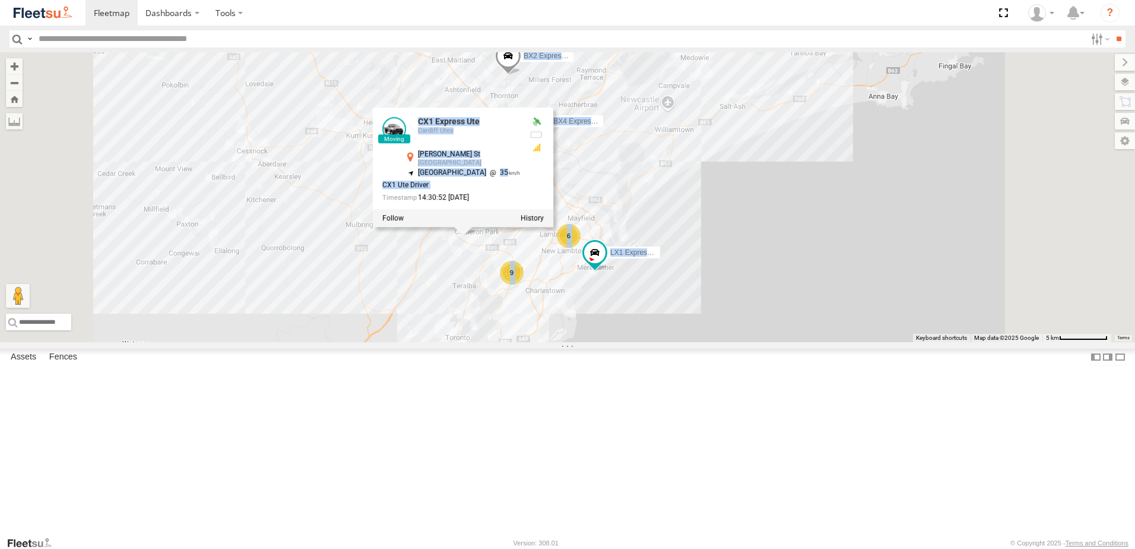
drag, startPoint x: 658, startPoint y: 293, endPoint x: 661, endPoint y: 327, distance: 33.9
click at [661, 327] on div "BX3 Express Ute BX2 Express Ute LX1 Express Ute CX1 Express Ute BX4 Express Ute…" at bounding box center [567, 197] width 1135 height 290
drag, startPoint x: 661, startPoint y: 327, endPoint x: 796, endPoint y: 267, distance: 148.1
click at [796, 267] on div "BX3 Express Ute BX2 Express Ute LX1 Express Ute CX1 Express Ute BX4 Express Ute…" at bounding box center [567, 197] width 1135 height 290
